Goal: Transaction & Acquisition: Purchase product/service

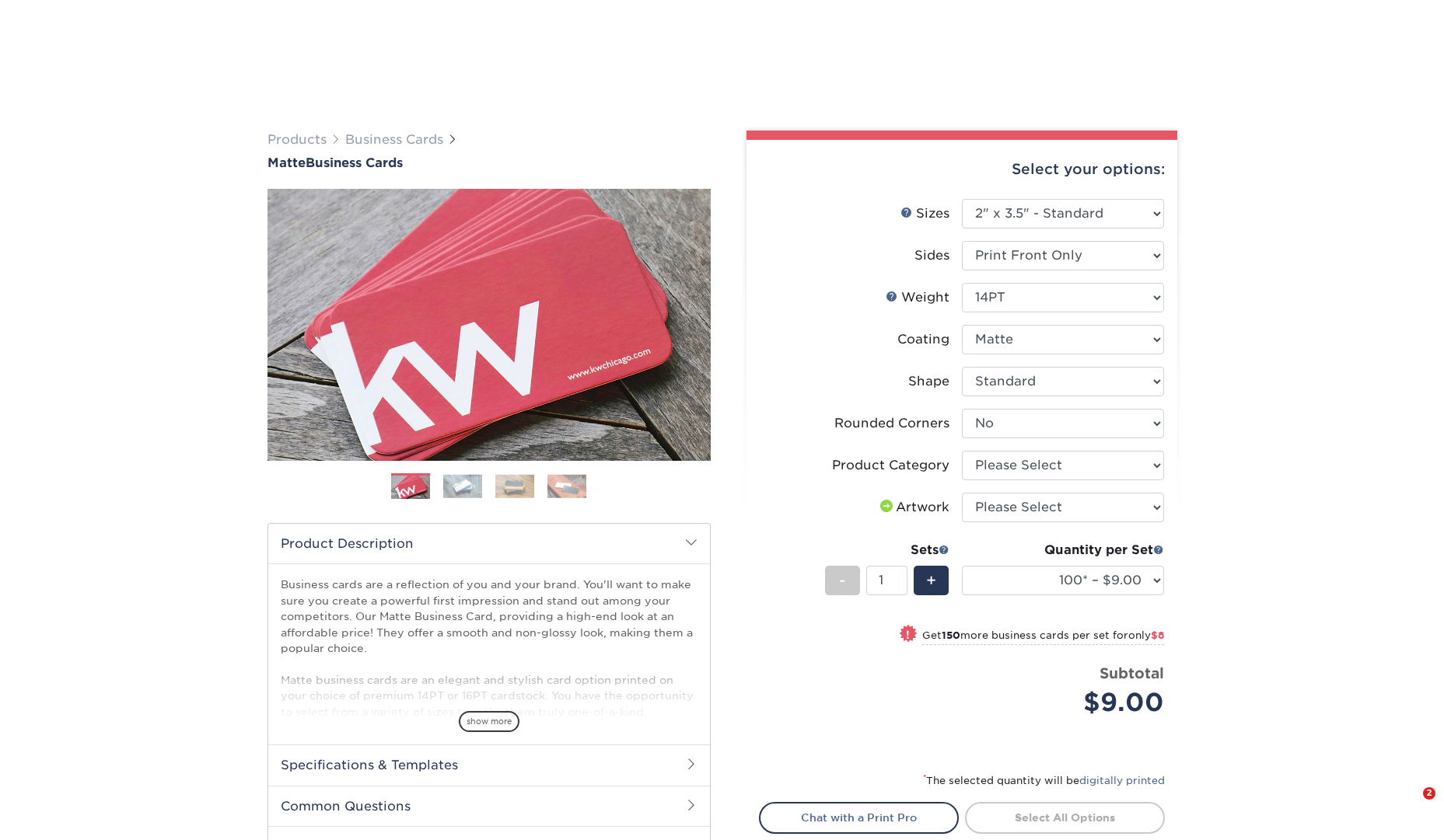
select select "2.00x3.50"
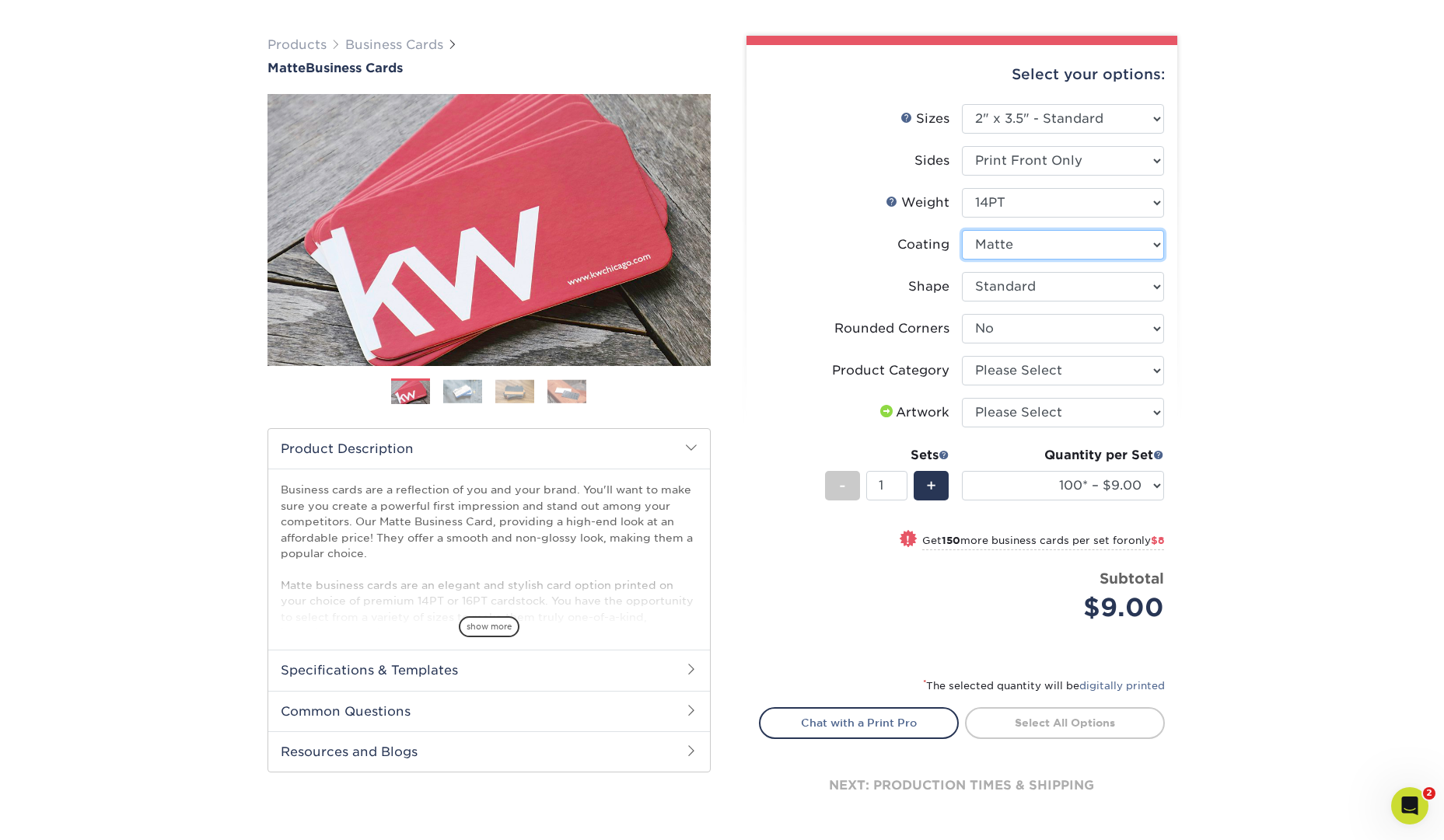
click at [1149, 247] on select at bounding box center [1062, 244] width 203 height 29
click at [1142, 312] on li "Shape Please Select Standard" at bounding box center [961, 293] width 404 height 42
click at [1142, 315] on select "Please Select Yes - Round 2 Corners Yes - Round 4 Corners No" at bounding box center [1062, 328] width 203 height 29
select select "7672df9e-0e0a-464d-8e1f-920c575e4da3"
click at [961, 314] on select "Please Select Yes - Round 2 Corners Yes - Round 4 Corners No" at bounding box center [1062, 328] width 203 height 29
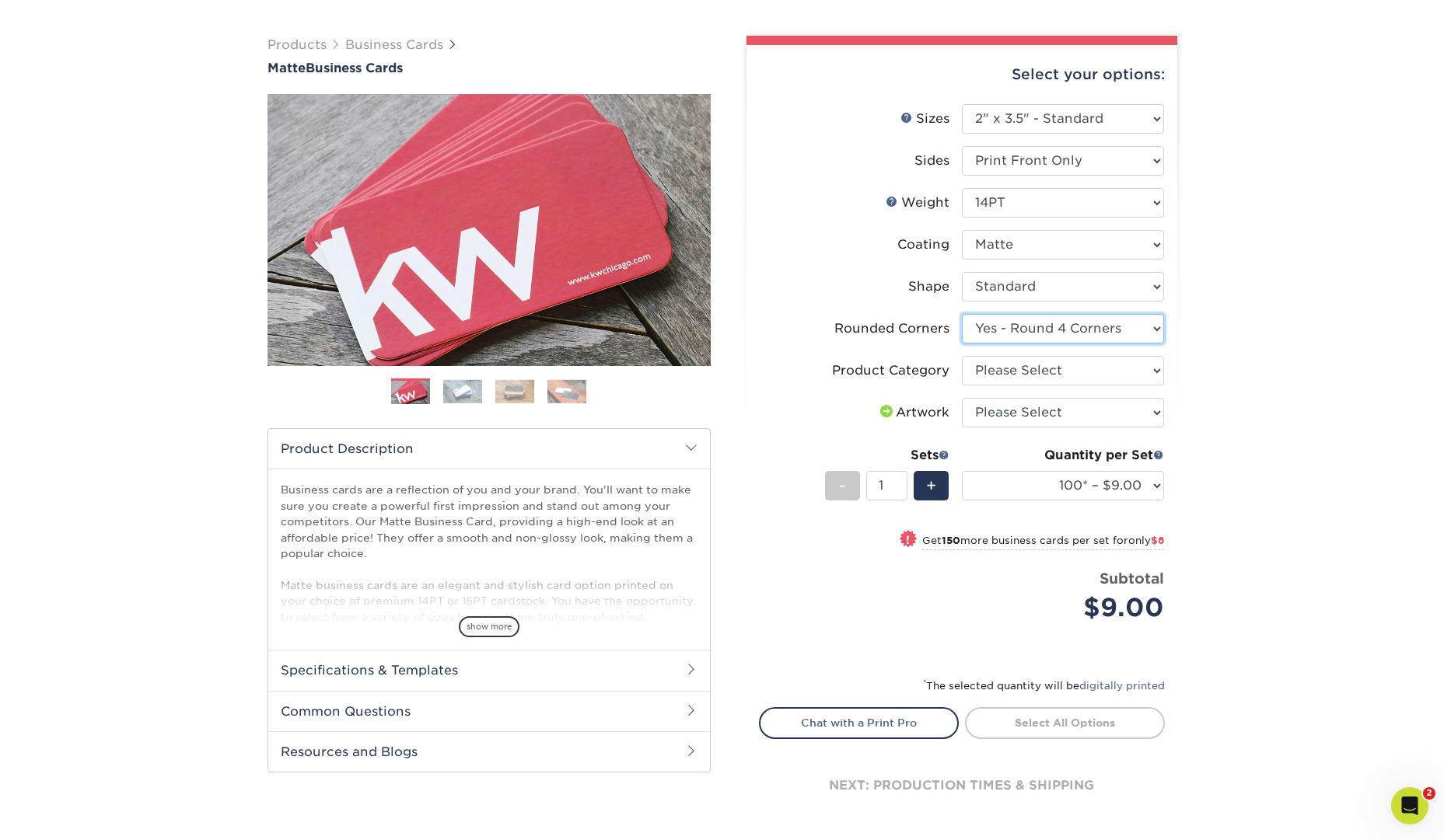
select select "-1"
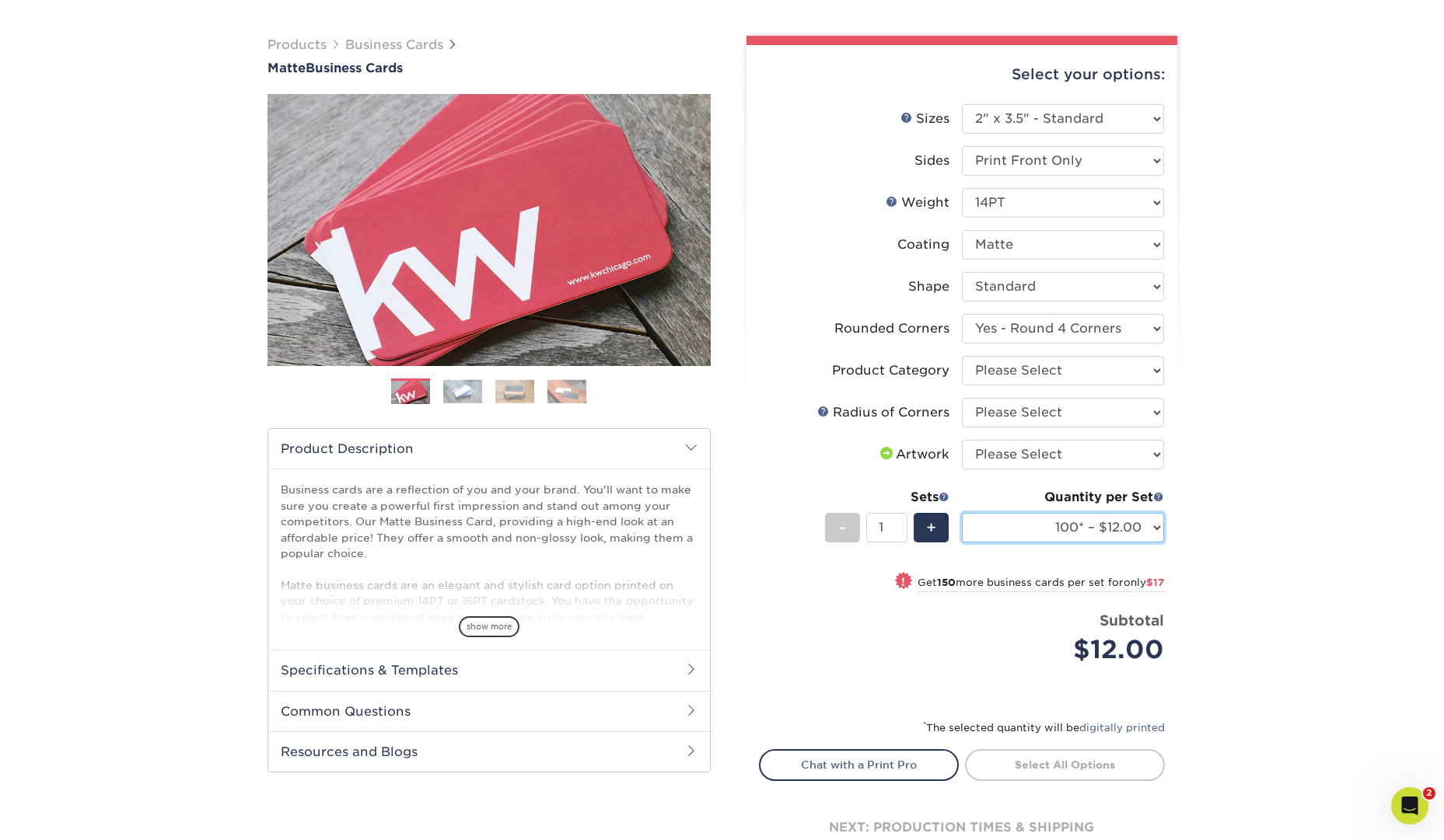
click at [1157, 531] on select "100* – $12.00 250* – $29.00 500 – $57.00 1000 – $70.00 2500 – $120.00 5000 – $1…" at bounding box center [1062, 527] width 203 height 29
click at [1156, 532] on select "100* – $12.00 250* – $29.00 500 – $57.00 1000 – $70.00 2500 – $120.00 5000 – $1…" at bounding box center [1062, 527] width 203 height 29
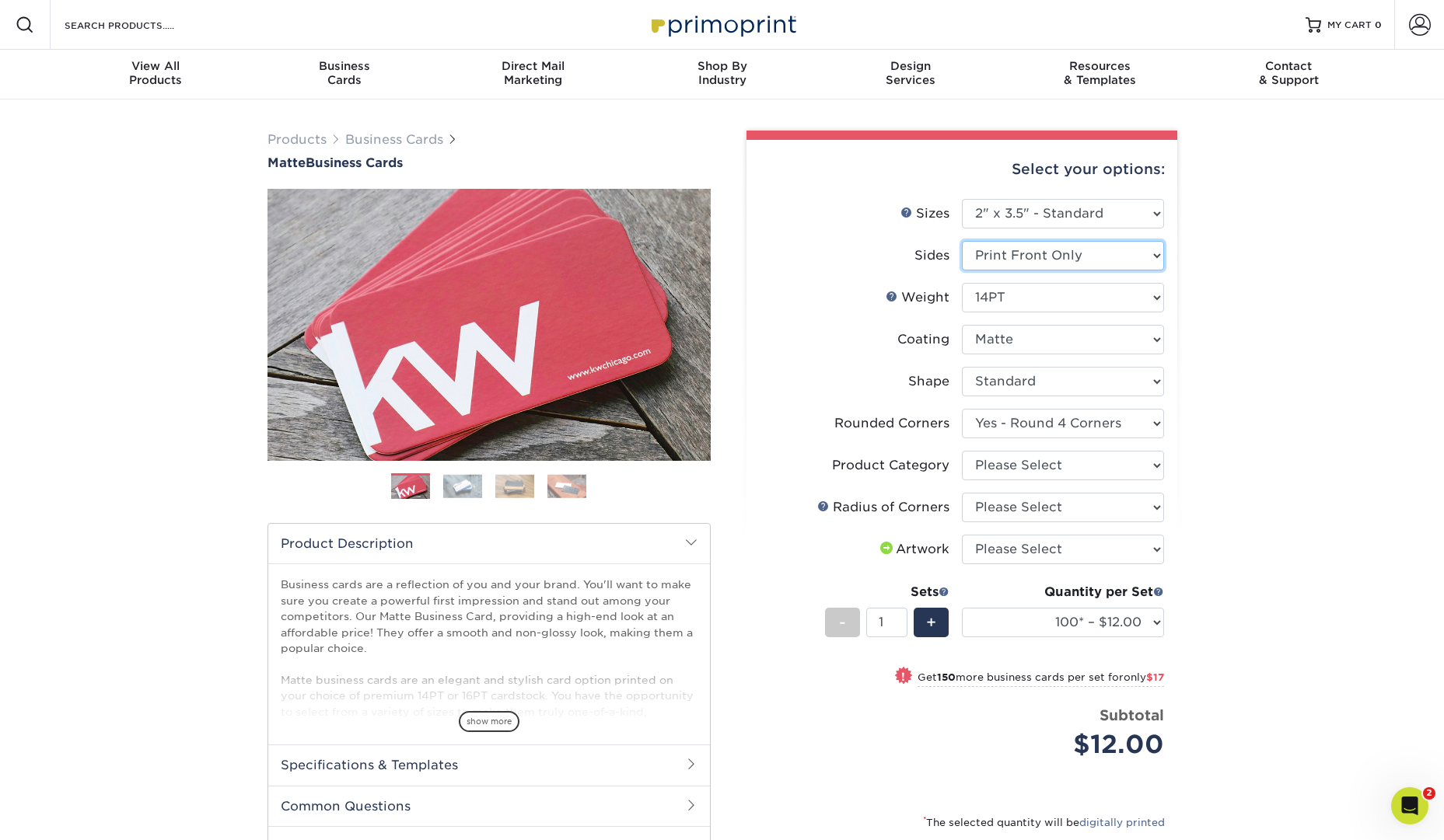
click at [1129, 254] on select "Please Select Print Both Sides Print Front Only" at bounding box center [1062, 256] width 203 height 29
select select "13abbda7-1d64-4f25-8bb2-c179b224825d"
click at [961, 241] on select "Please Select Print Both Sides Print Front Only" at bounding box center [1062, 256] width 203 height 29
select select "-1"
select select
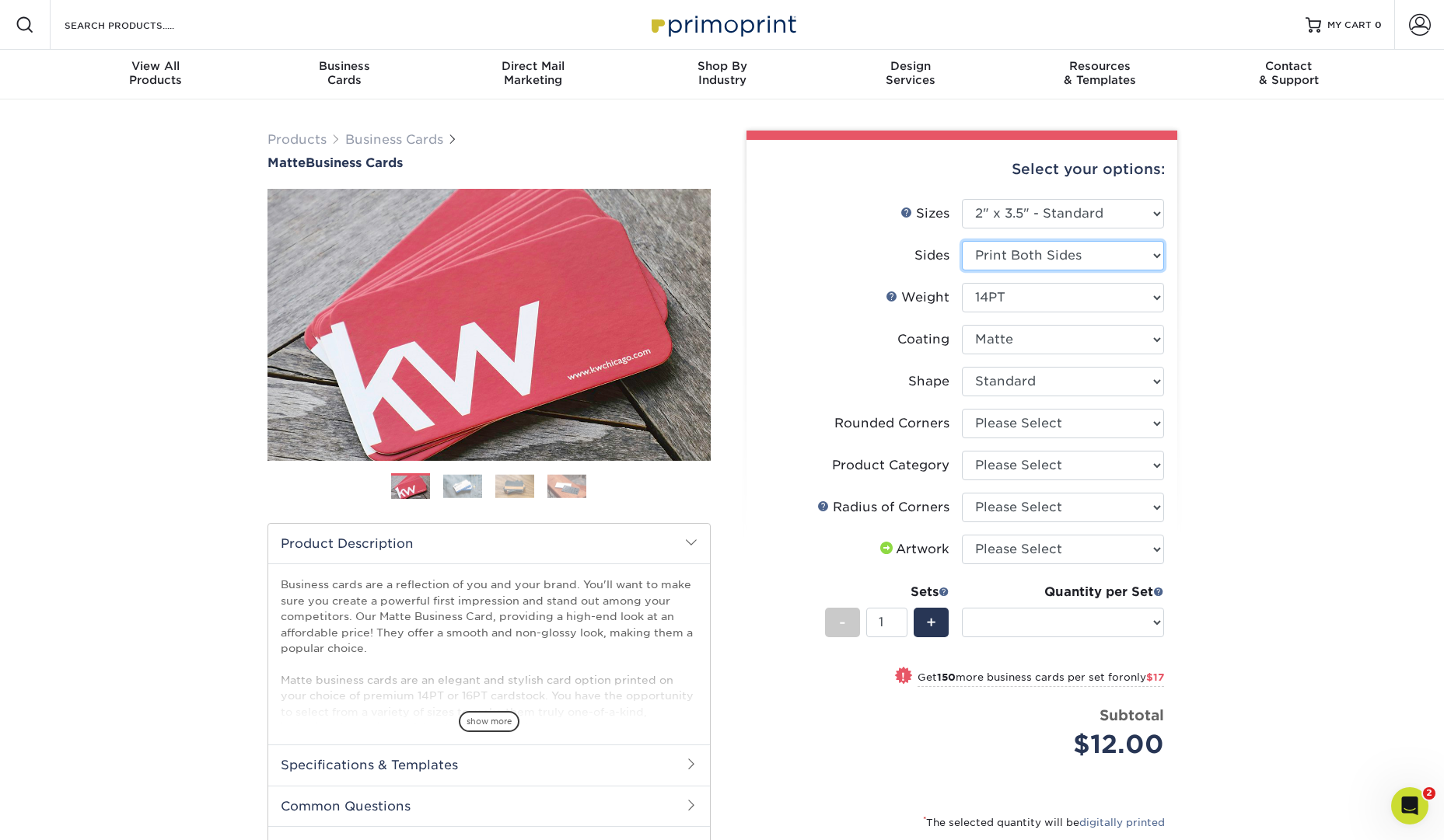
select select "-1"
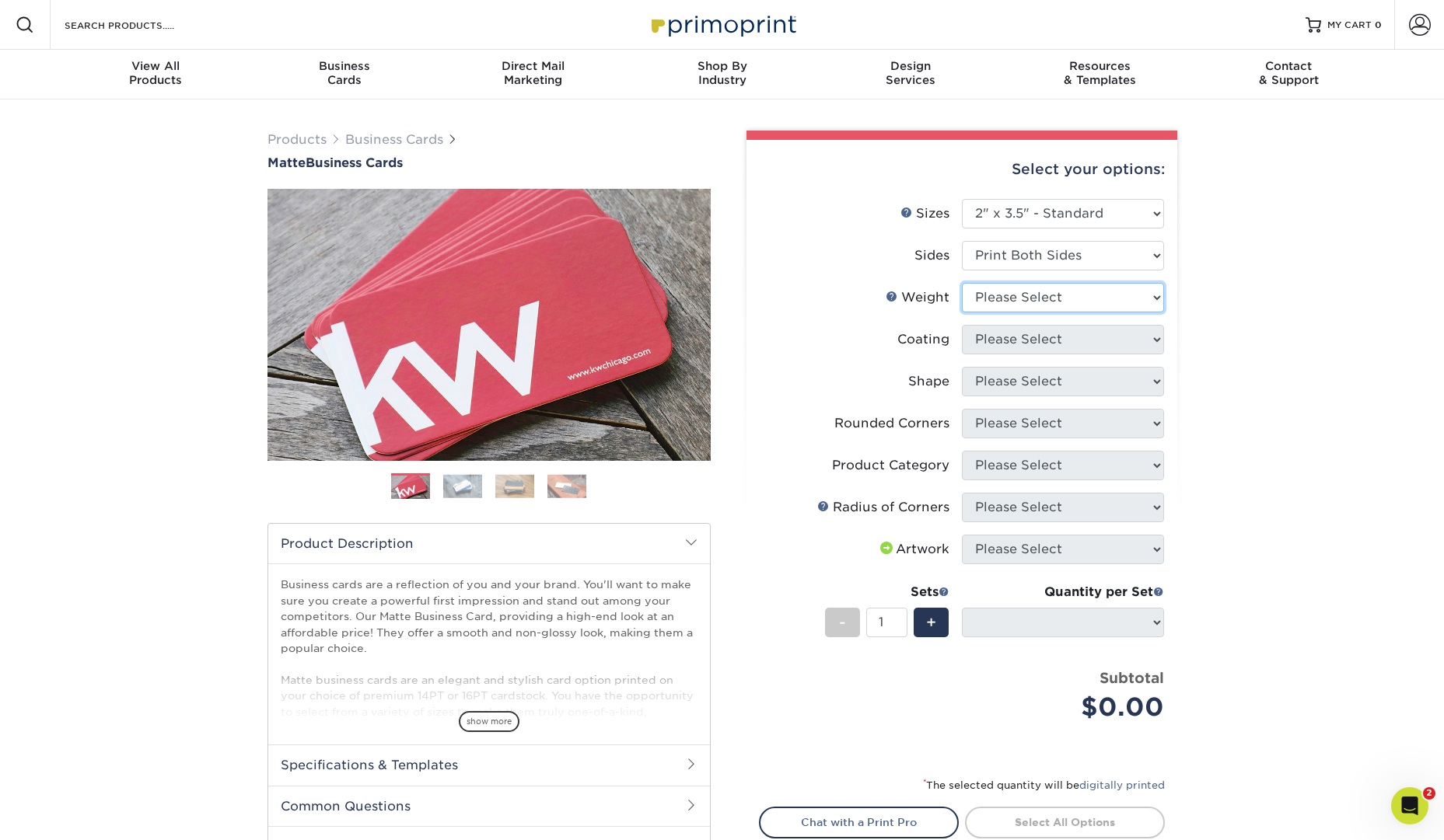
click at [1115, 289] on select "Please Select 16PT 14PT" at bounding box center [1062, 297] width 203 height 29
select select "14PT"
click at [961, 283] on select "Please Select 16PT 14PT" at bounding box center [1062, 297] width 203 height 29
select select
click at [1134, 340] on select at bounding box center [1062, 339] width 203 height 29
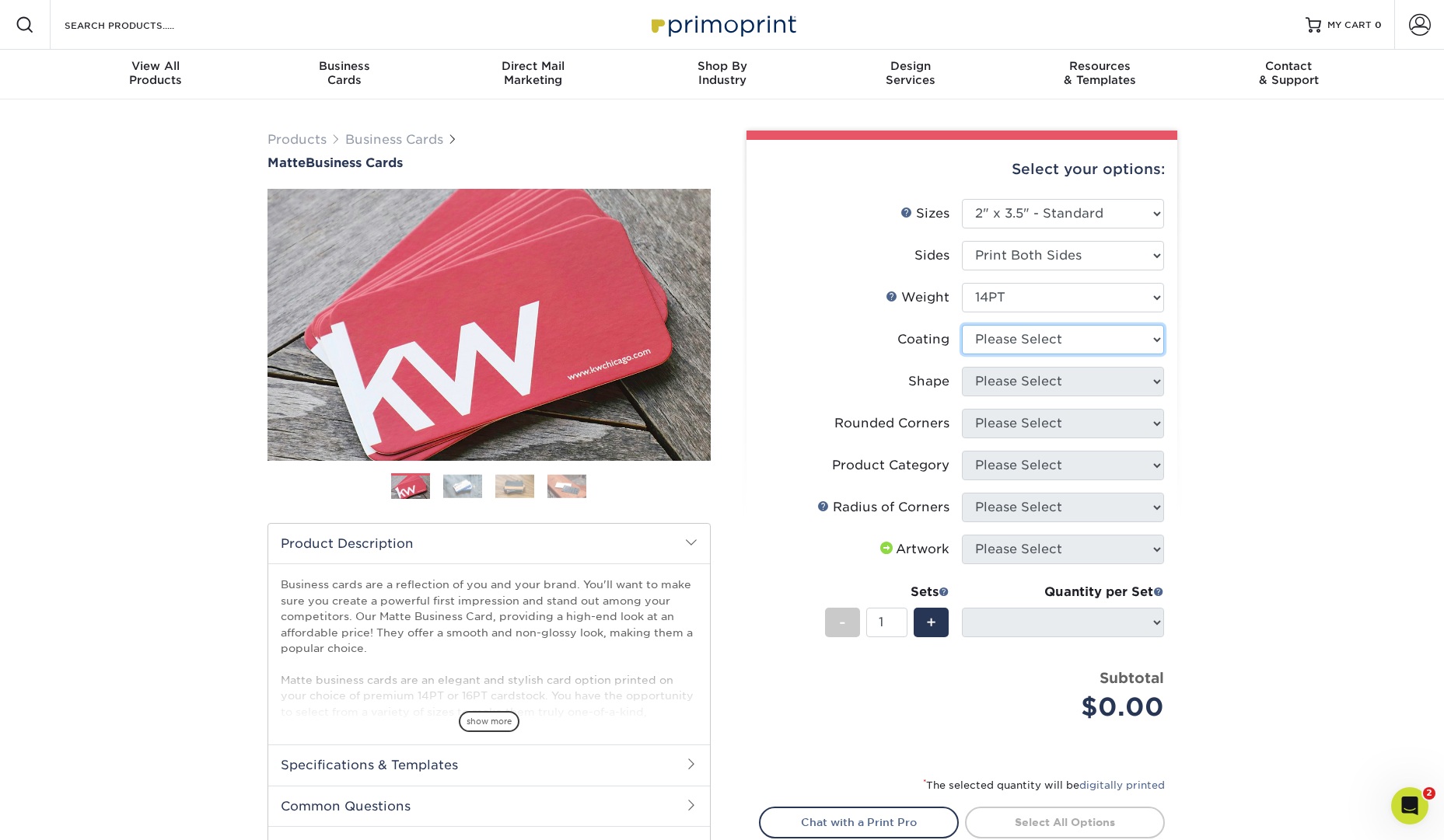
select select "121bb7b5-3b4d-429f-bd8d-bbf80e953313"
click at [961, 325] on select at bounding box center [1062, 339] width 203 height 29
select select
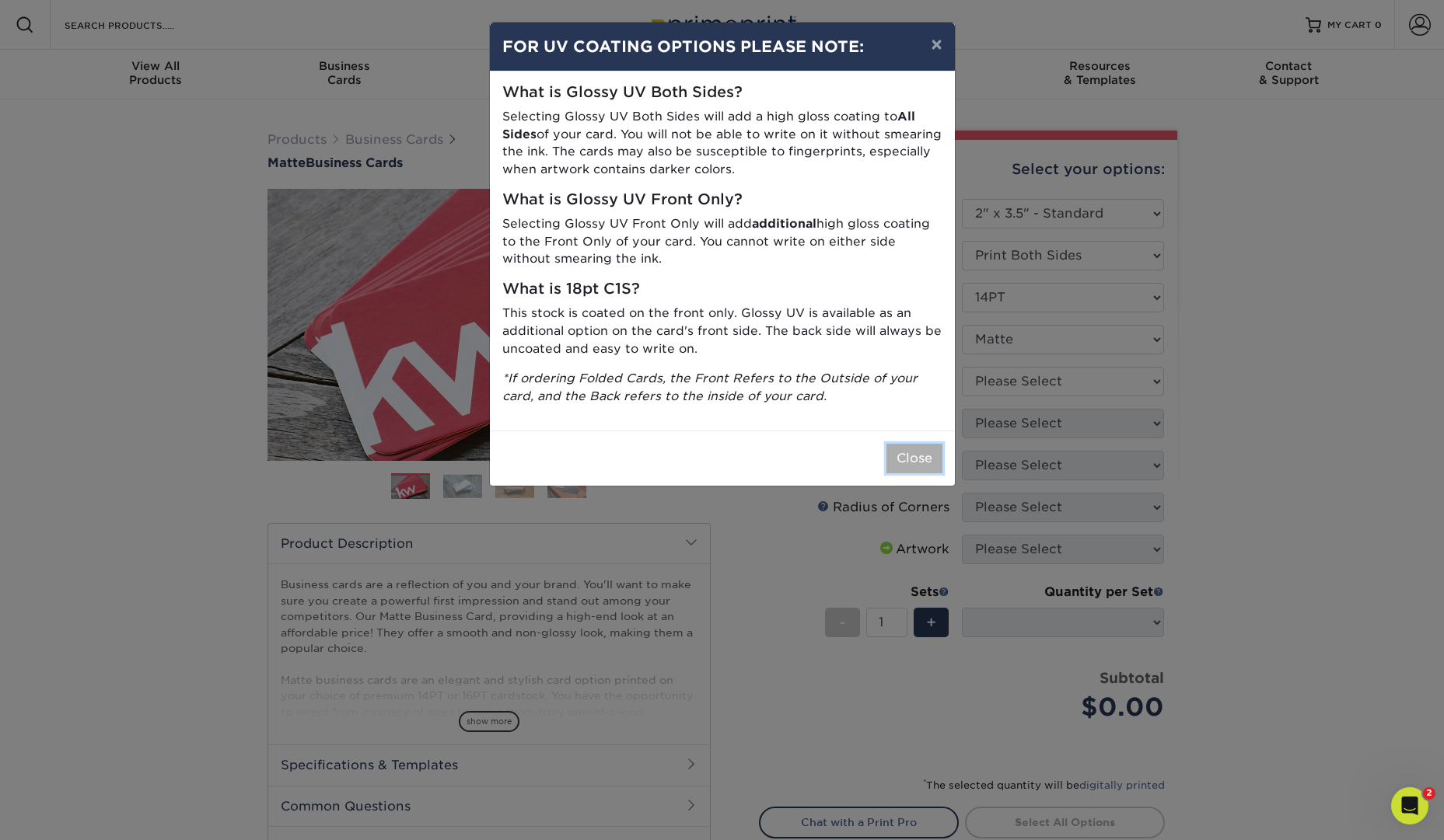
click at [913, 457] on button "Close" at bounding box center [914, 458] width 56 height 29
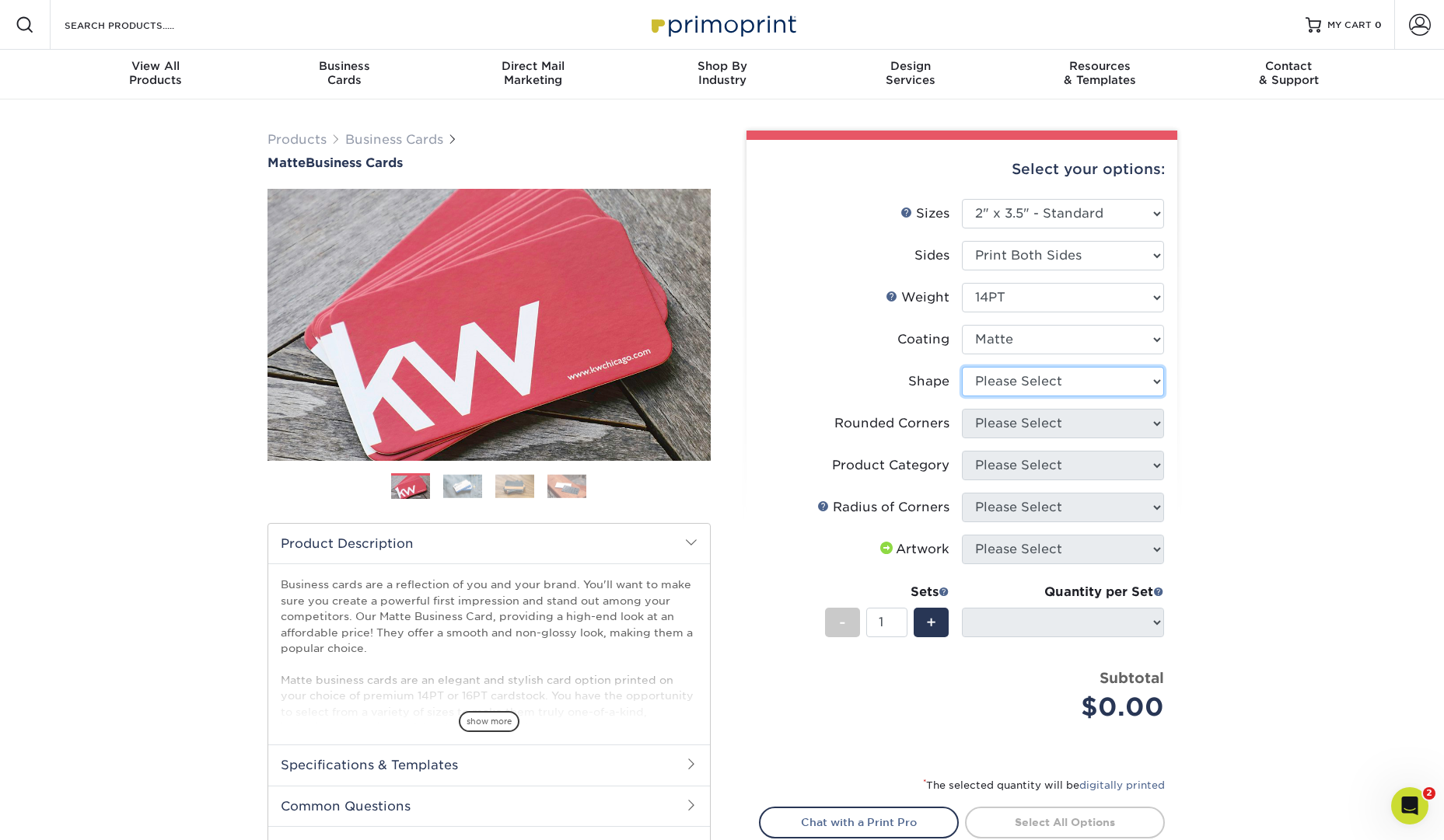
click at [1111, 391] on select "Please Select Standard" at bounding box center [1062, 382] width 203 height 29
select select "standard"
click at [961, 367] on select "Please Select Standard" at bounding box center [1062, 382] width 203 height 29
select select
click at [1124, 421] on select "Please Select Yes - Round 2 Corners Yes - Round 4 Corners No" at bounding box center [1062, 423] width 203 height 29
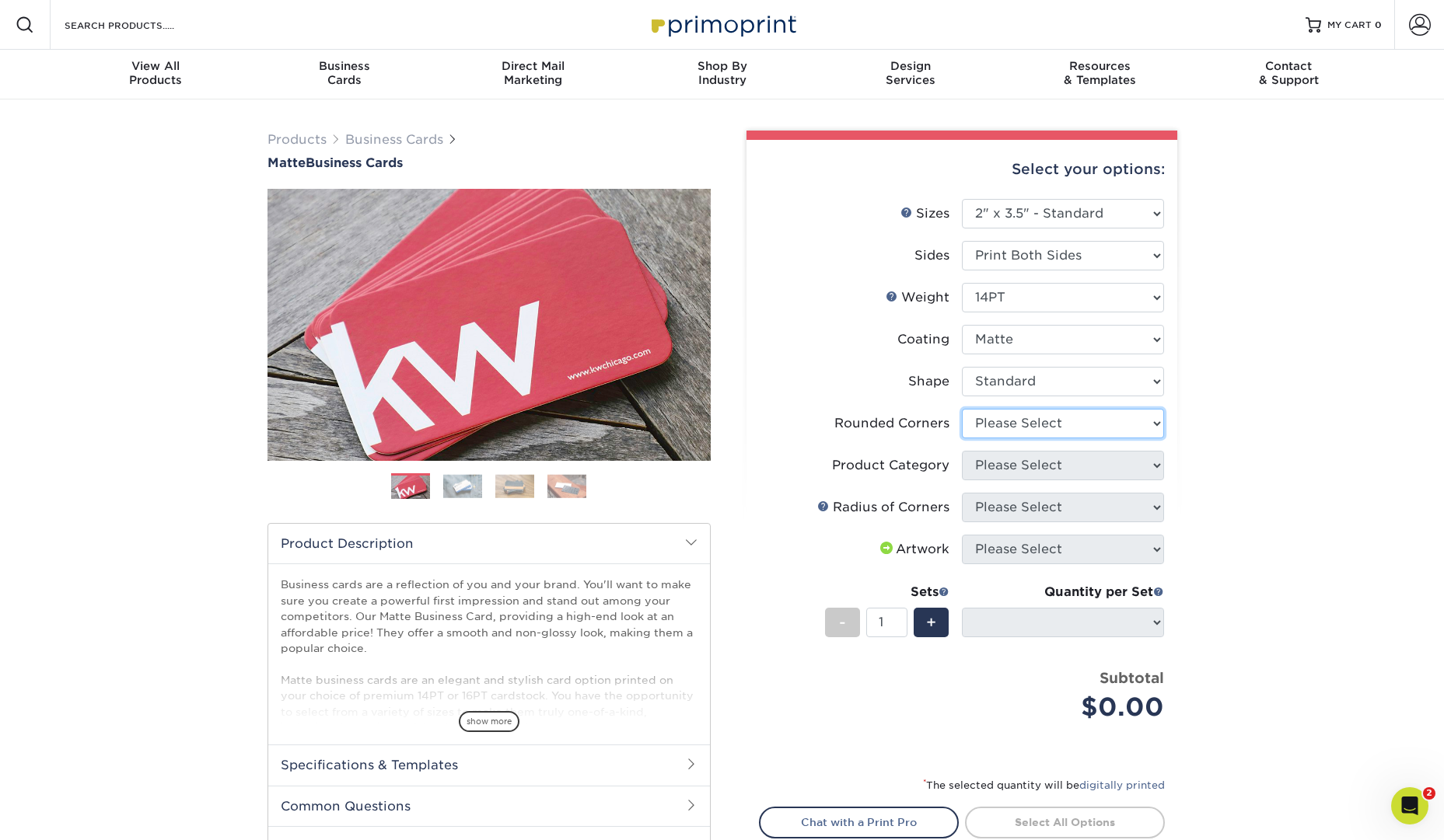
select select "0"
click at [961, 409] on select "Please Select Yes - Round 2 Corners Yes - Round 4 Corners No" at bounding box center [1062, 423] width 203 height 29
select select "-1"
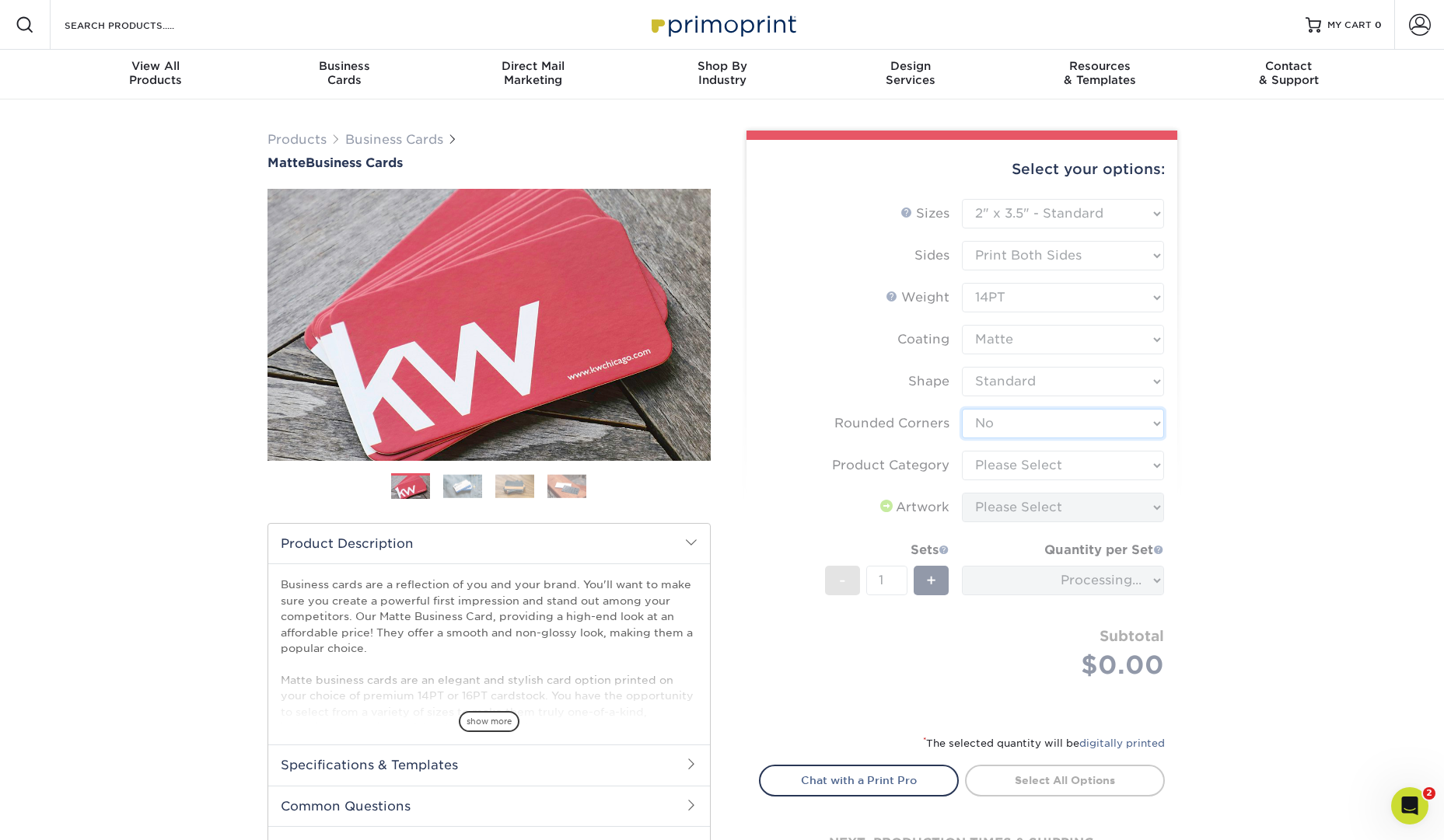
scroll to position [2, 0]
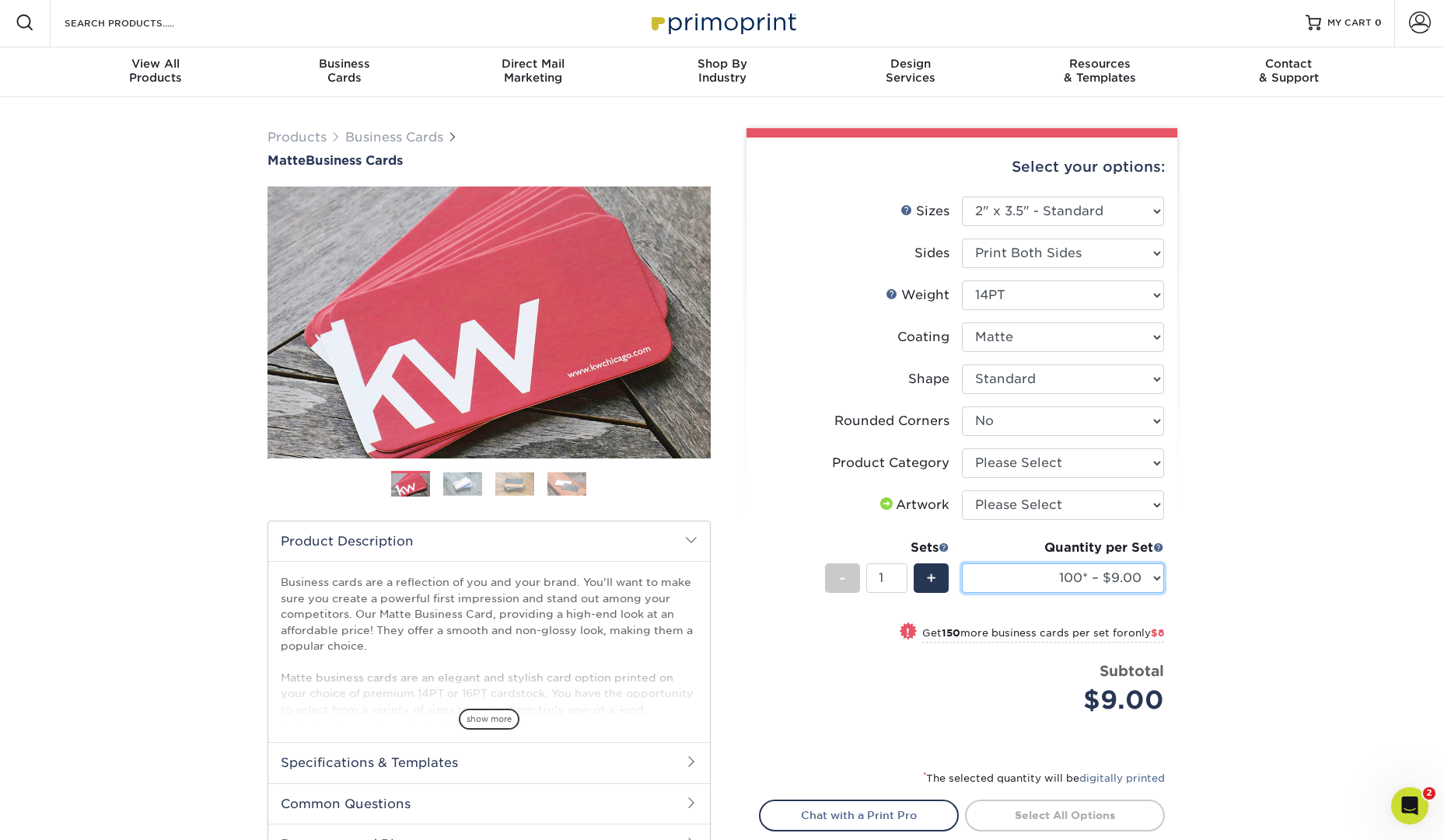
click at [1145, 579] on select "100* – $9.00 250* – $17.00 500 – $33.00 1000 – $42.00 (free shipping*) 2500 – $…" at bounding box center [1062, 578] width 203 height 29
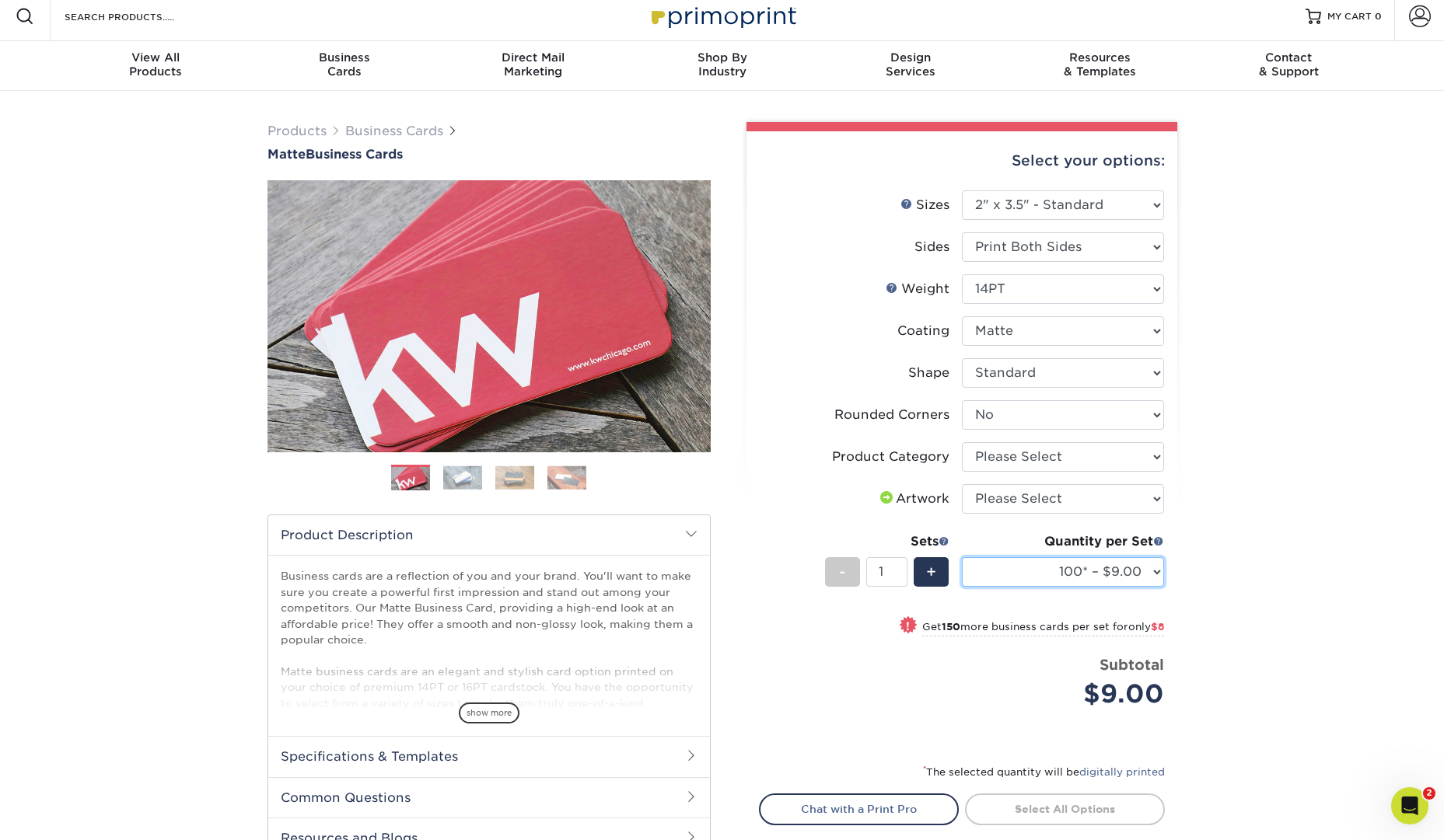
scroll to position [14, 0]
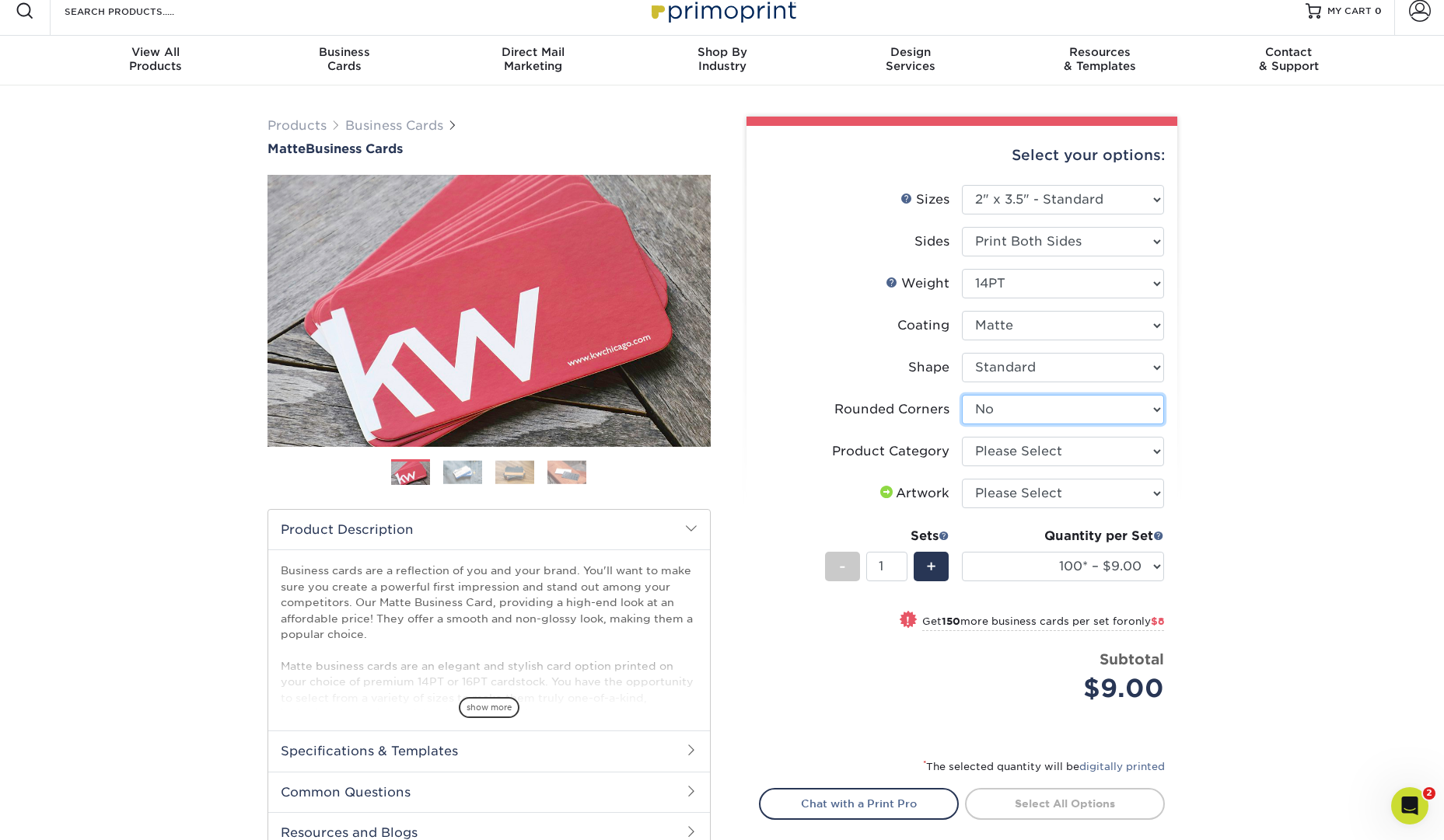
click at [1098, 412] on select "Please Select Yes - Round 2 Corners Yes - Round 4 Corners No" at bounding box center [1062, 410] width 203 height 29
select select "7672df9e-0e0a-464d-8e1f-920c575e4da3"
click at [961, 395] on select "Please Select Yes - Round 2 Corners Yes - Round 4 Corners No" at bounding box center [1062, 410] width 203 height 29
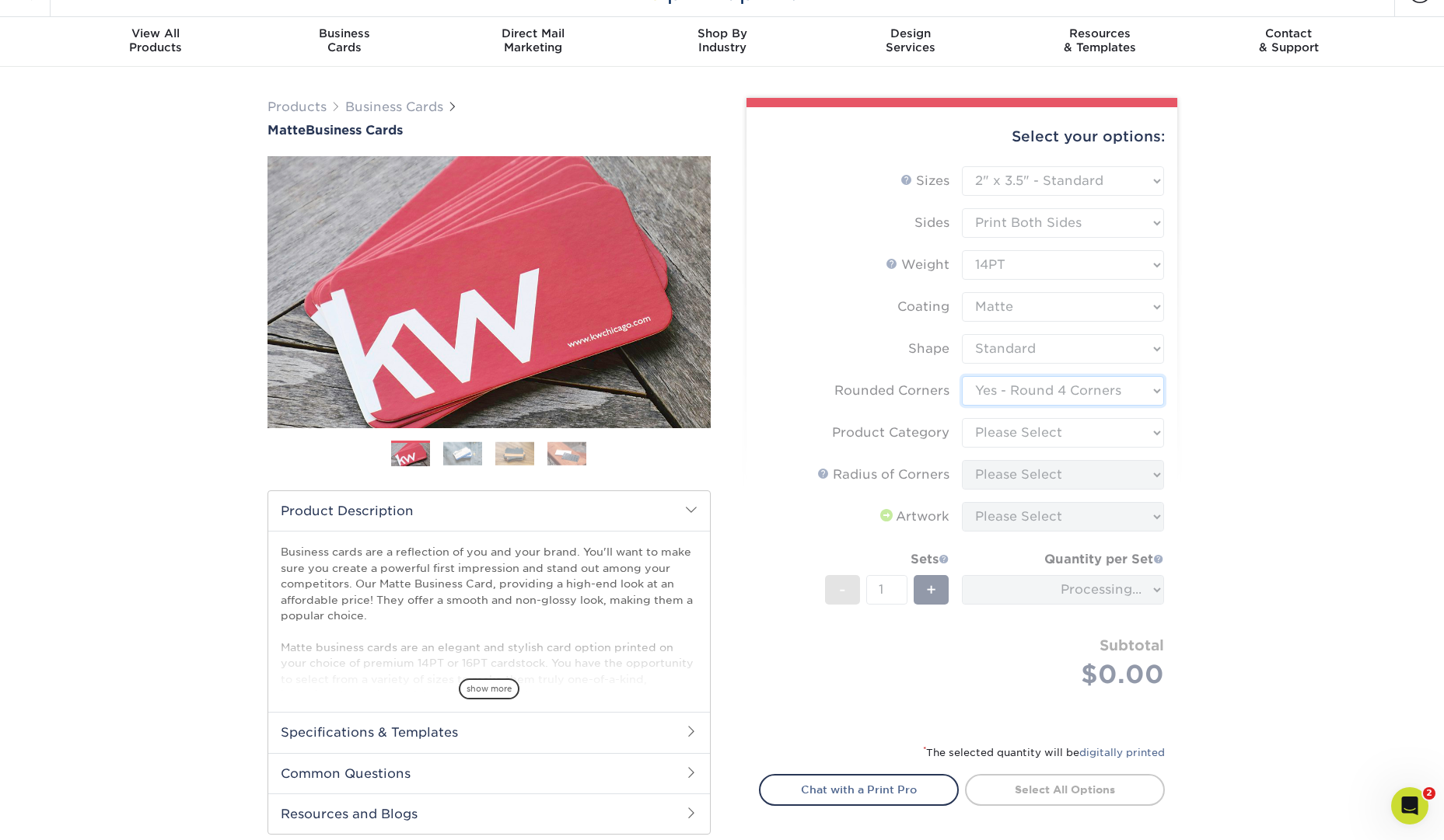
scroll to position [30, 0]
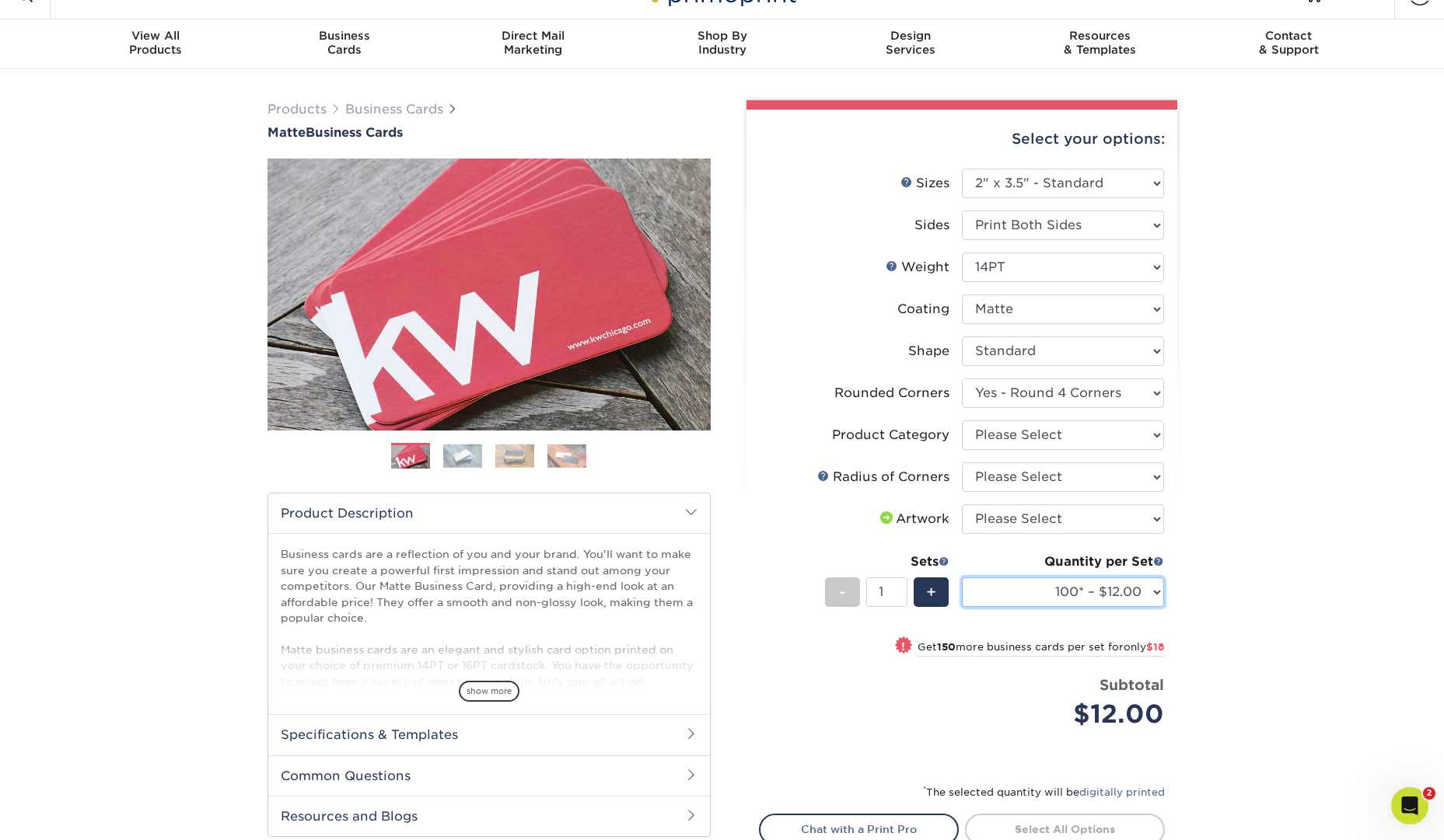
click at [1156, 594] on select "100* – $12.00 250* – $30.00 500 – $60.00 1000 – $74.00 2500 – $136.00 5000 – $2…" at bounding box center [1062, 592] width 203 height 29
